Goal: Communication & Community: Ask a question

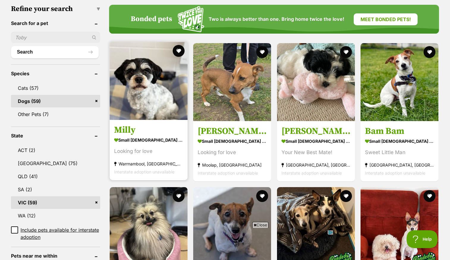
click at [147, 84] on img at bounding box center [149, 81] width 78 height 78
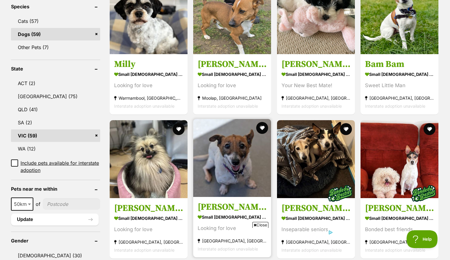
scroll to position [151, 0]
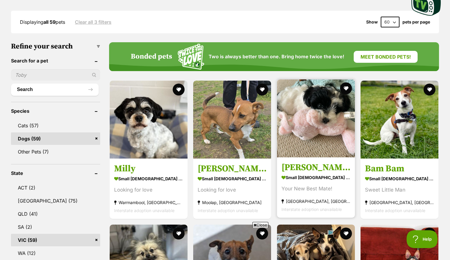
click at [326, 93] on img at bounding box center [316, 118] width 78 height 78
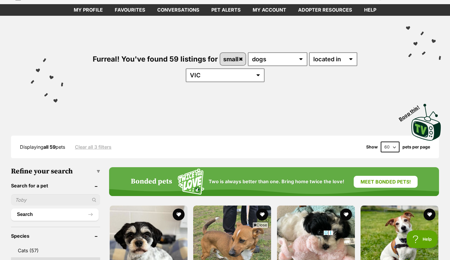
scroll to position [15, 0]
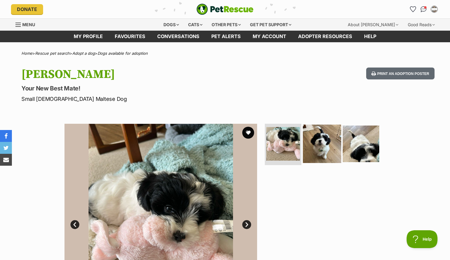
click at [331, 141] on img at bounding box center [322, 143] width 38 height 38
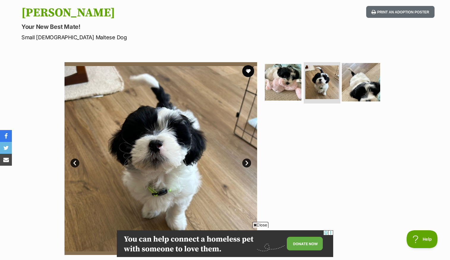
click at [355, 89] on img at bounding box center [361, 82] width 38 height 38
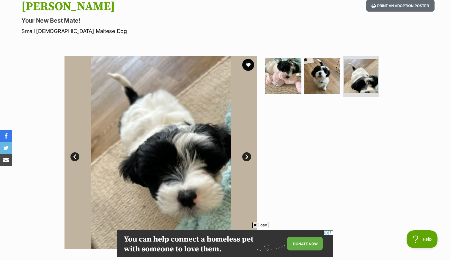
scroll to position [61, 0]
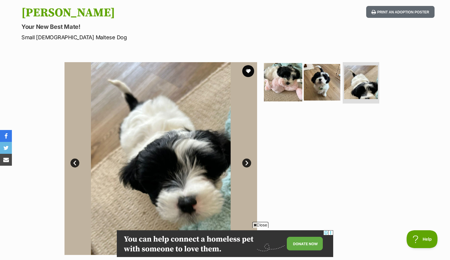
click at [285, 74] on img at bounding box center [283, 82] width 38 height 38
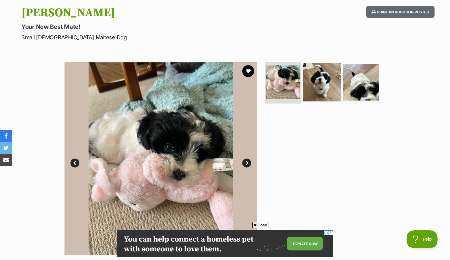
click at [320, 78] on img at bounding box center [322, 82] width 38 height 38
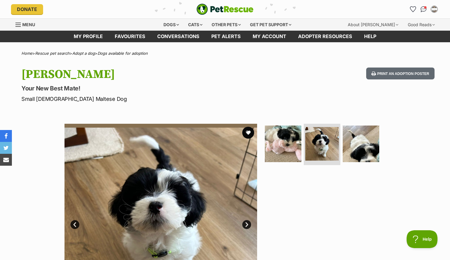
scroll to position [0, 0]
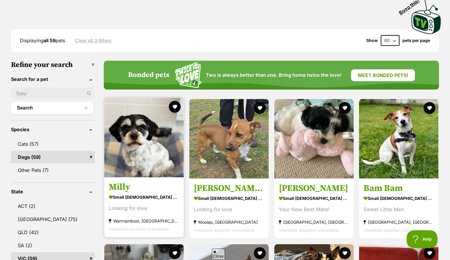
click at [143, 136] on img at bounding box center [143, 137] width 79 height 79
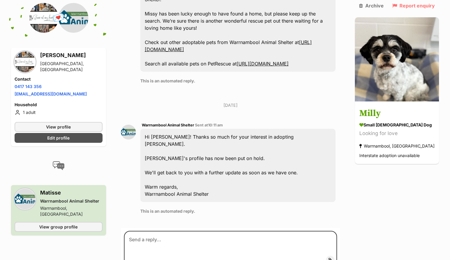
scroll to position [937, 0]
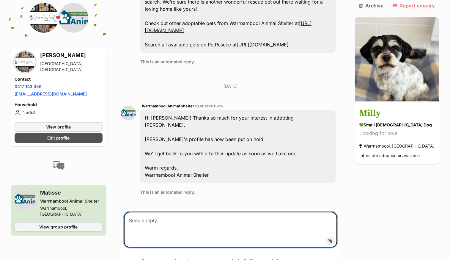
click at [139, 212] on textarea at bounding box center [230, 230] width 213 height 36
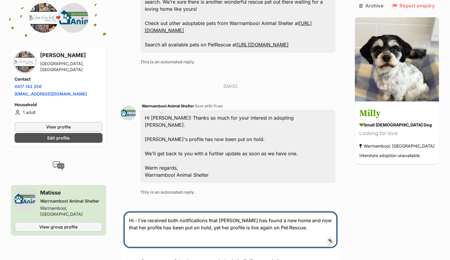
click at [260, 212] on textarea "Hi - I've received both notifications that Milly has found a new home and now t…" at bounding box center [230, 230] width 213 height 36
click at [317, 212] on textarea "Hi - I've received both notifications that Milly has found a new home and now t…" at bounding box center [230, 230] width 213 height 36
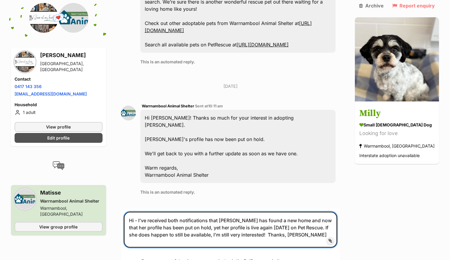
type textarea "Hi - I've received both notifications that [PERSON_NAME] has found a new home a…"
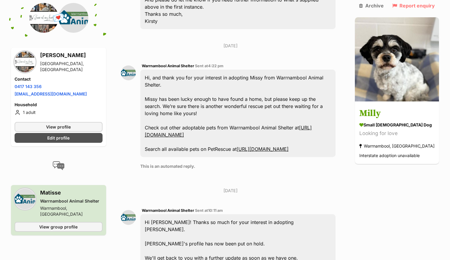
scroll to position [1009, 0]
